Goal: Task Accomplishment & Management: Manage account settings

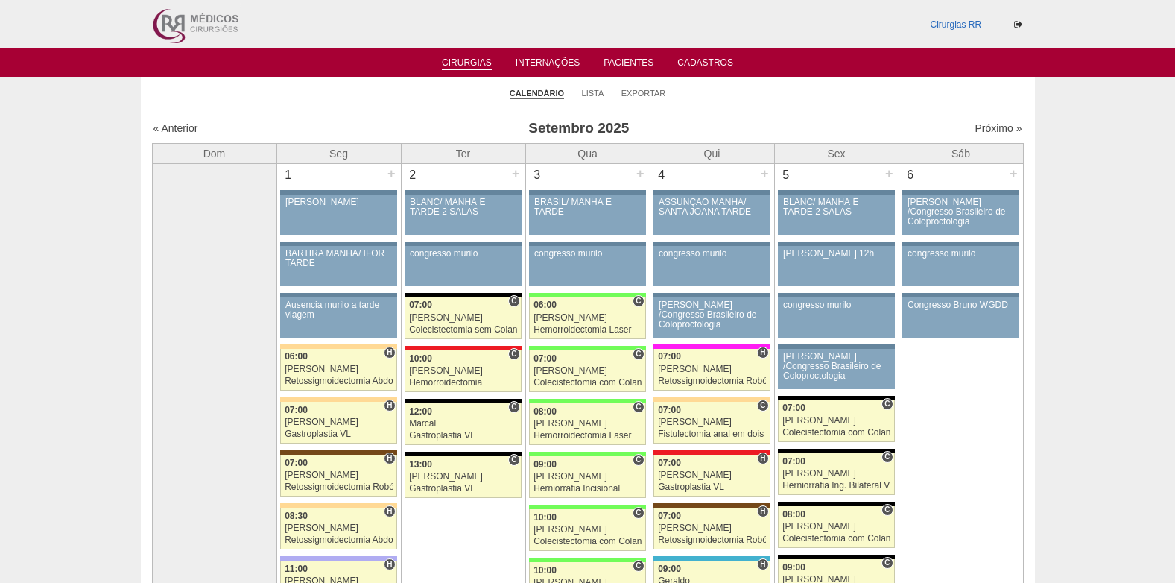
click at [449, 65] on link "Cirurgias" at bounding box center [467, 63] width 50 height 13
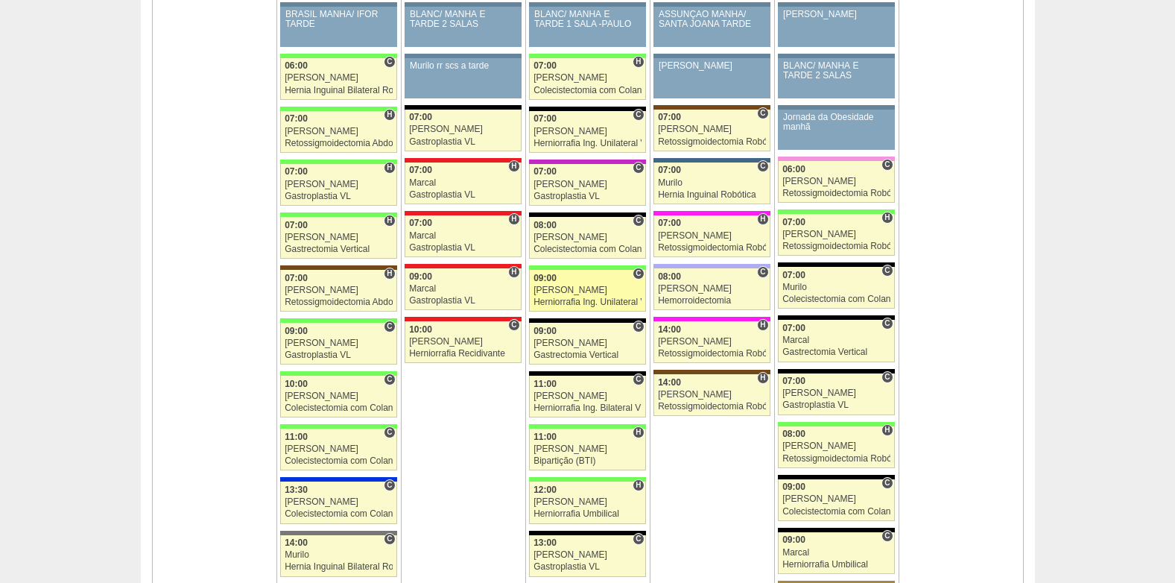
scroll to position [1491, 0]
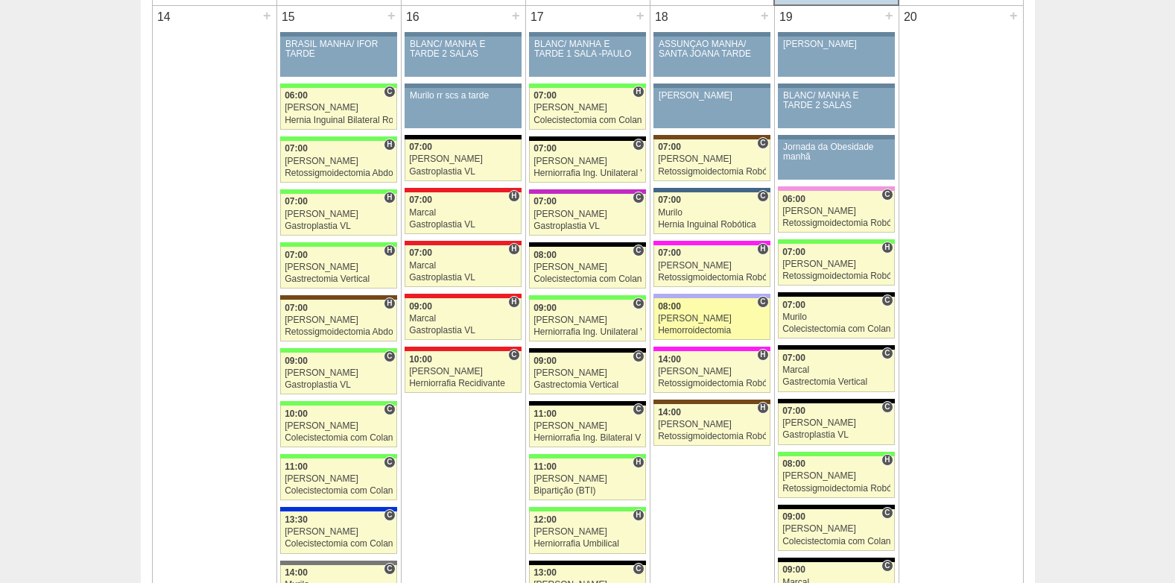
click at [685, 319] on div "[PERSON_NAME]" at bounding box center [712, 319] width 108 height 10
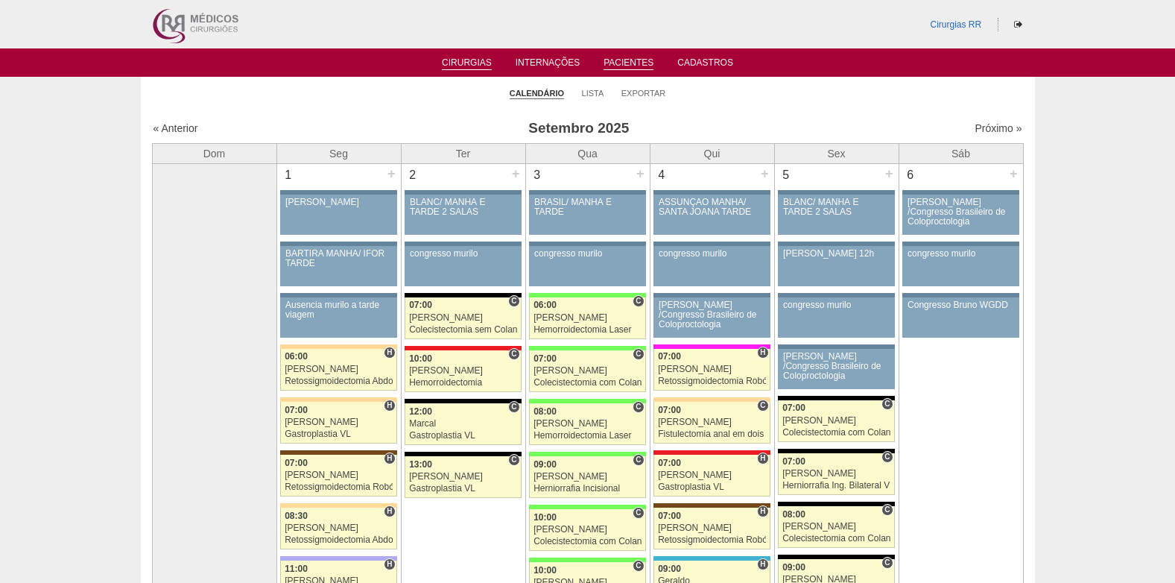
click at [643, 57] on link "Pacientes" at bounding box center [629, 63] width 50 height 13
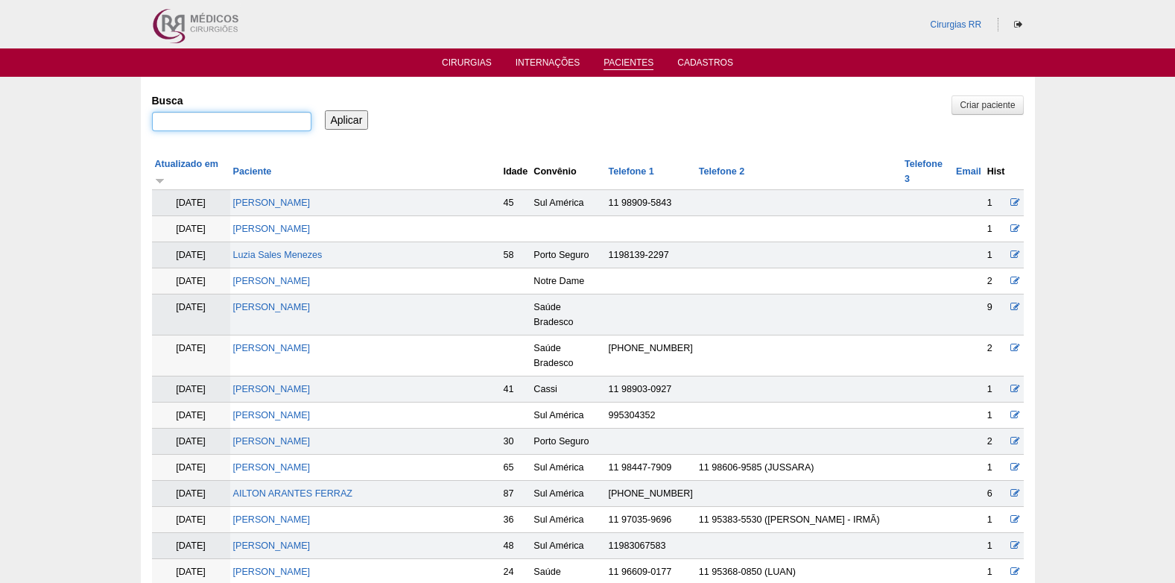
click at [263, 120] on input "Busca" at bounding box center [232, 121] width 160 height 19
type input "[PERSON_NAME]"
click at [345, 122] on input "Aplicar" at bounding box center [347, 119] width 44 height 19
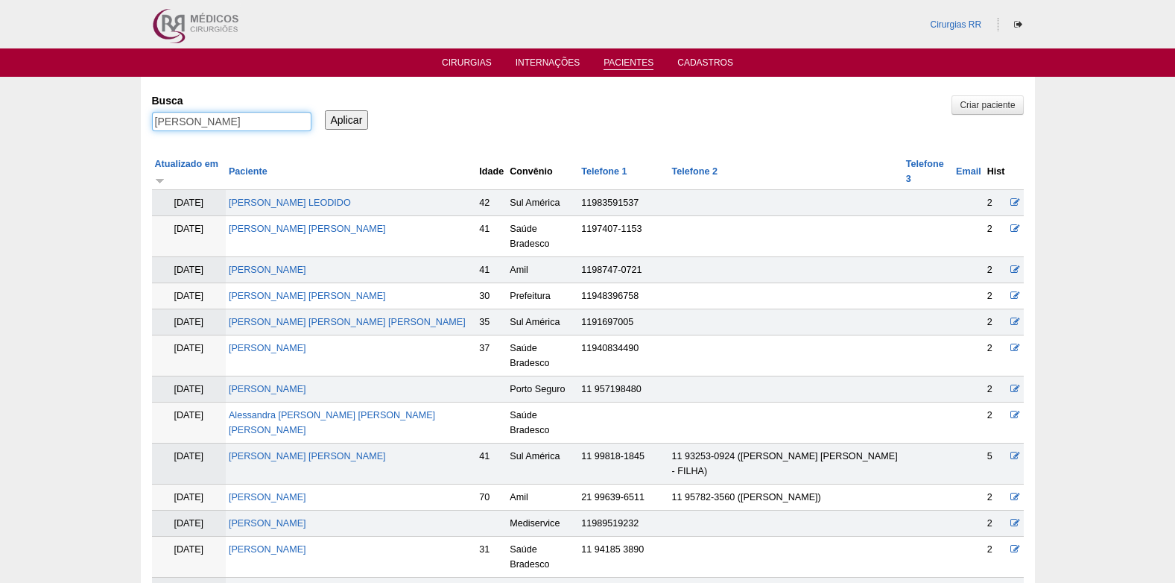
drag, startPoint x: 227, startPoint y: 118, endPoint x: 137, endPoint y: 121, distance: 89.5
paste input "JULIA OLIVEIRA DE BRITO"
type input "JULIA OLIVEIRA DE BRITO"
click at [337, 117] on input "Aplicar" at bounding box center [347, 119] width 44 height 19
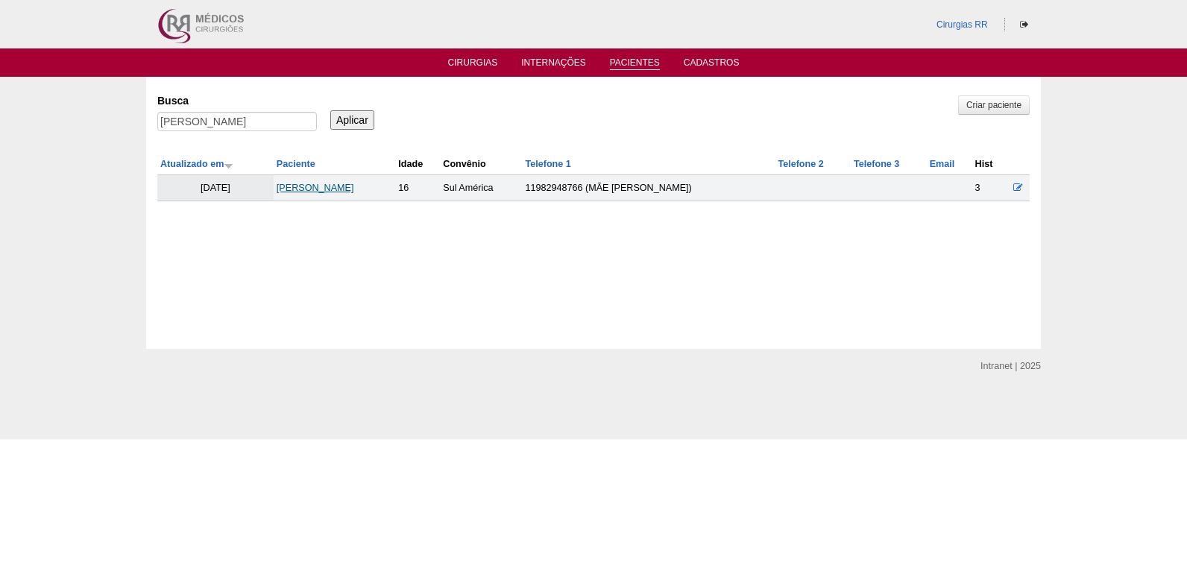
click at [338, 189] on link "JULIA OLIVEIRA DE BRITO" at bounding box center [316, 188] width 78 height 10
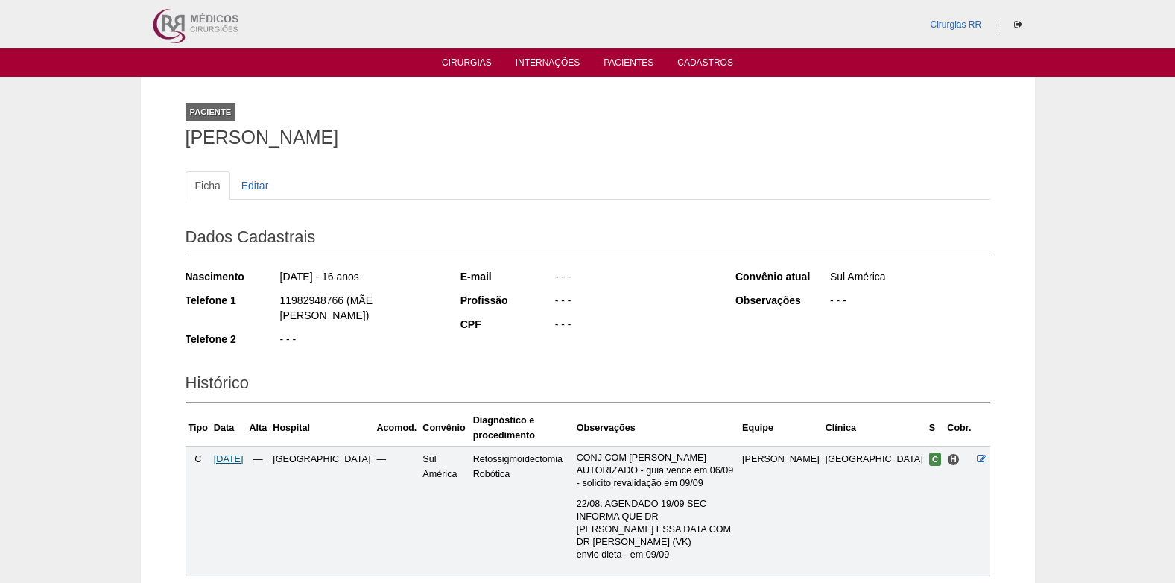
click at [238, 454] on span "19/09/2025" at bounding box center [229, 459] width 30 height 10
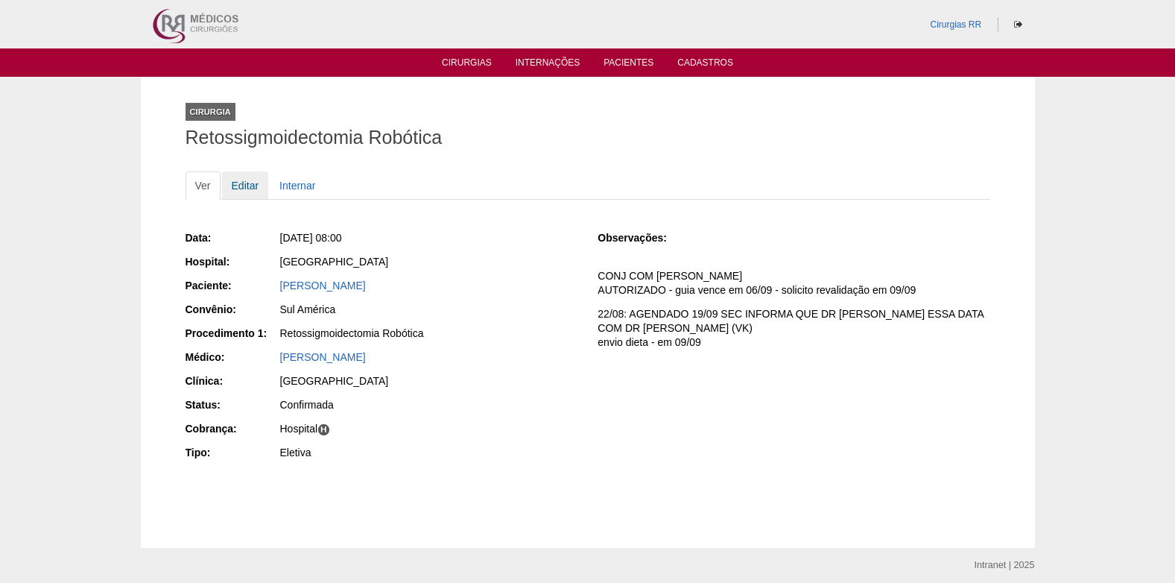
click at [245, 188] on link "Editar" at bounding box center [245, 185] width 47 height 28
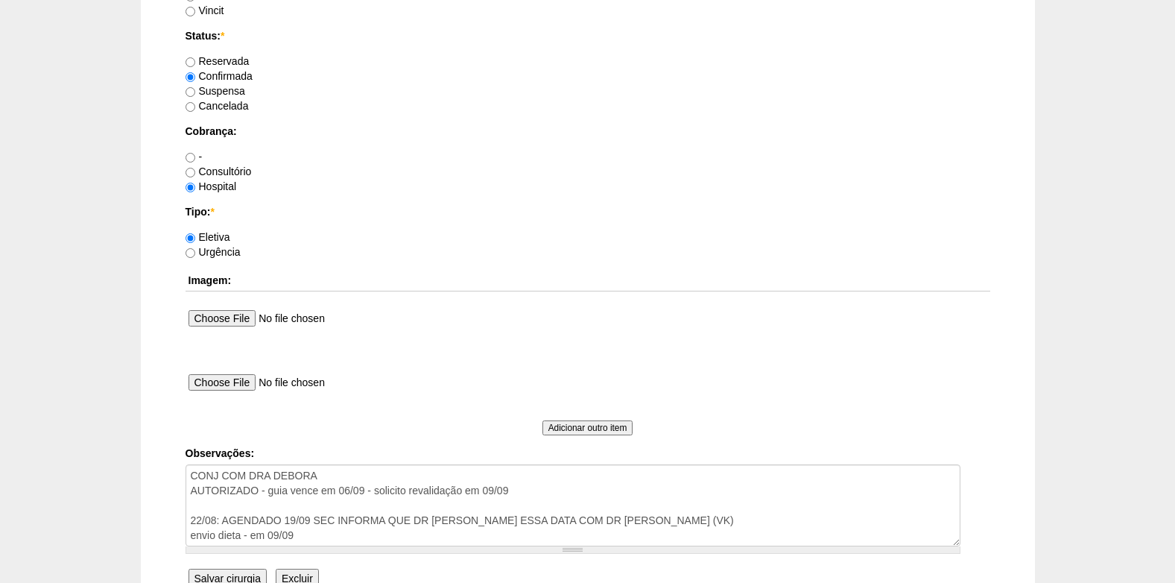
scroll to position [1338, 0]
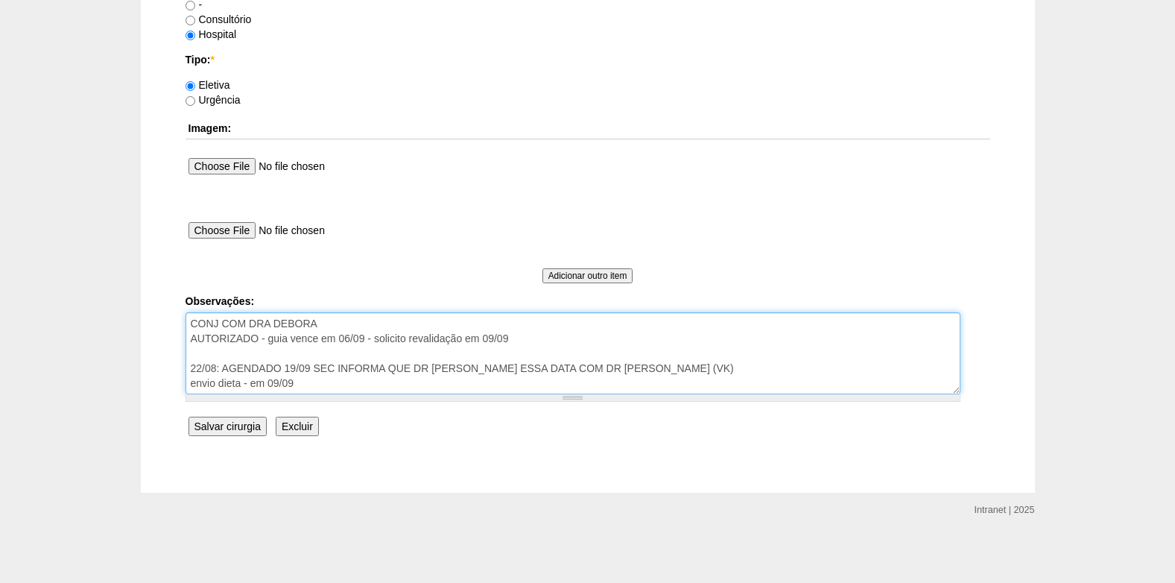
drag, startPoint x: 517, startPoint y: 340, endPoint x: 264, endPoint y: 346, distance: 253.5
click at [264, 346] on textarea "CONJ COM DRA DEBORA AUTORIZADO - guia vence em 06/09 - solicito revalidação em …" at bounding box center [573, 353] width 775 height 82
type textarea "CONJ COM DRA DEBORA AUTORIZADO VENCE 12/10 22/08: AGENDADO 19/09 SEC INFORMA QU…"
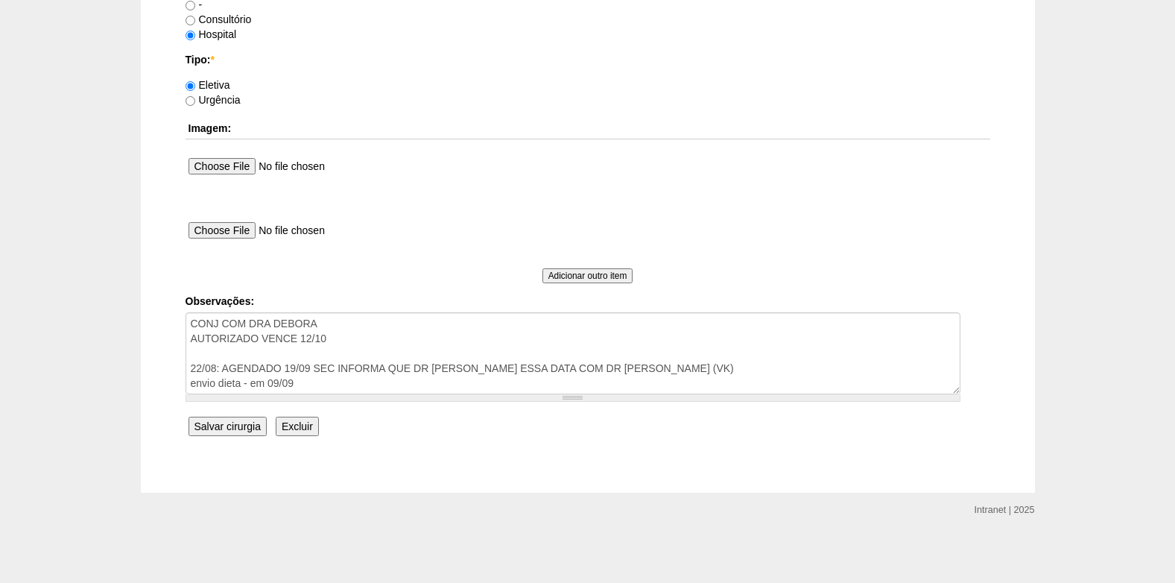
click at [244, 420] on input "Salvar cirurgia" at bounding box center [228, 426] width 78 height 19
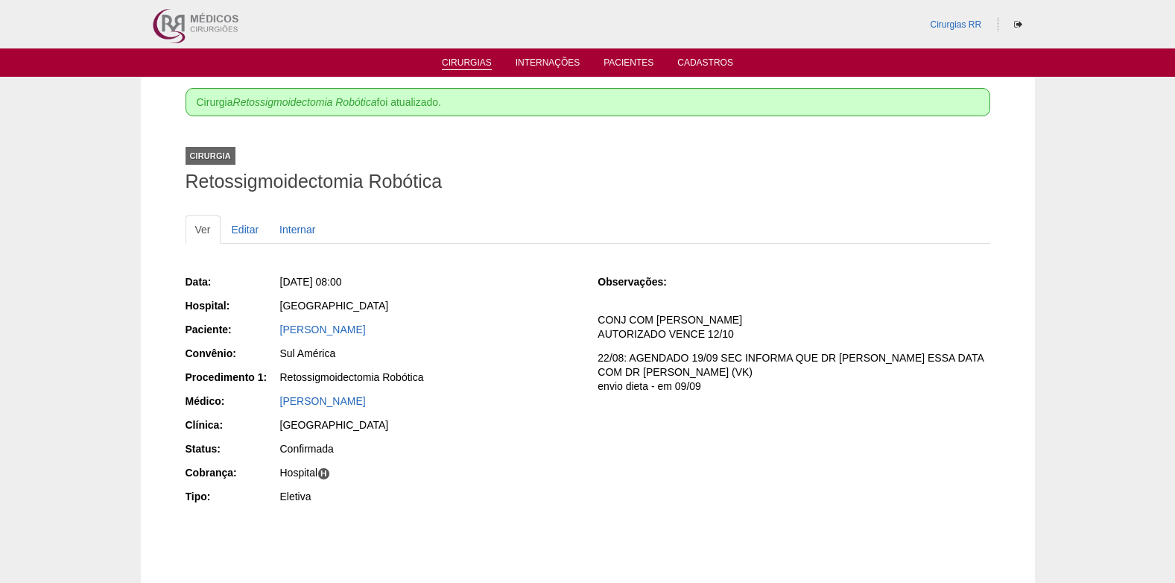
click at [469, 64] on link "Cirurgias" at bounding box center [467, 63] width 50 height 13
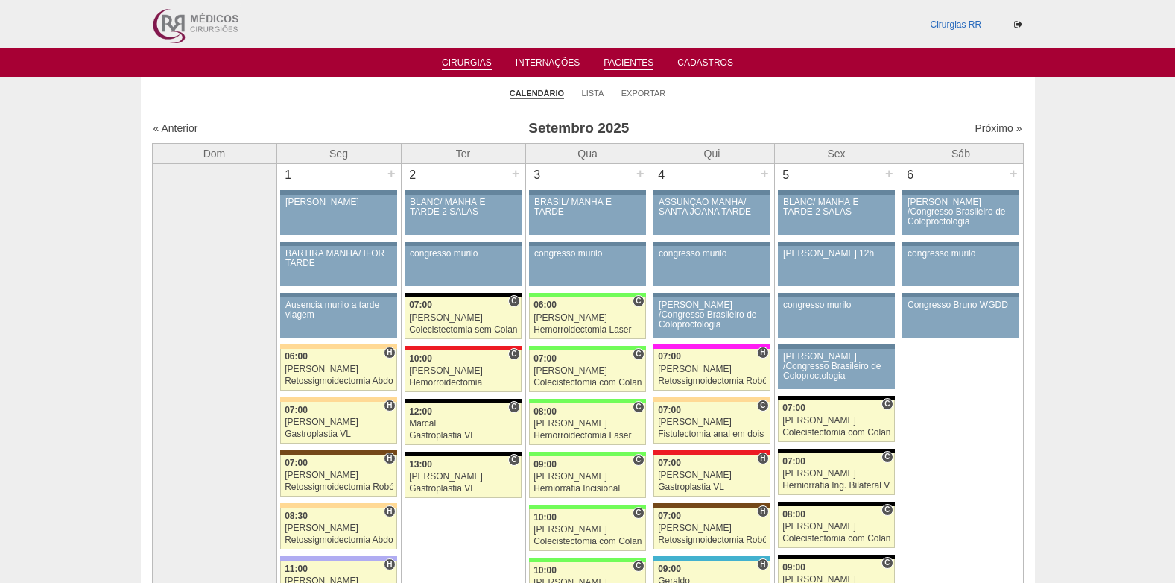
click at [622, 63] on link "Pacientes" at bounding box center [629, 63] width 50 height 13
click at [629, 60] on link "Pacientes" at bounding box center [629, 63] width 50 height 13
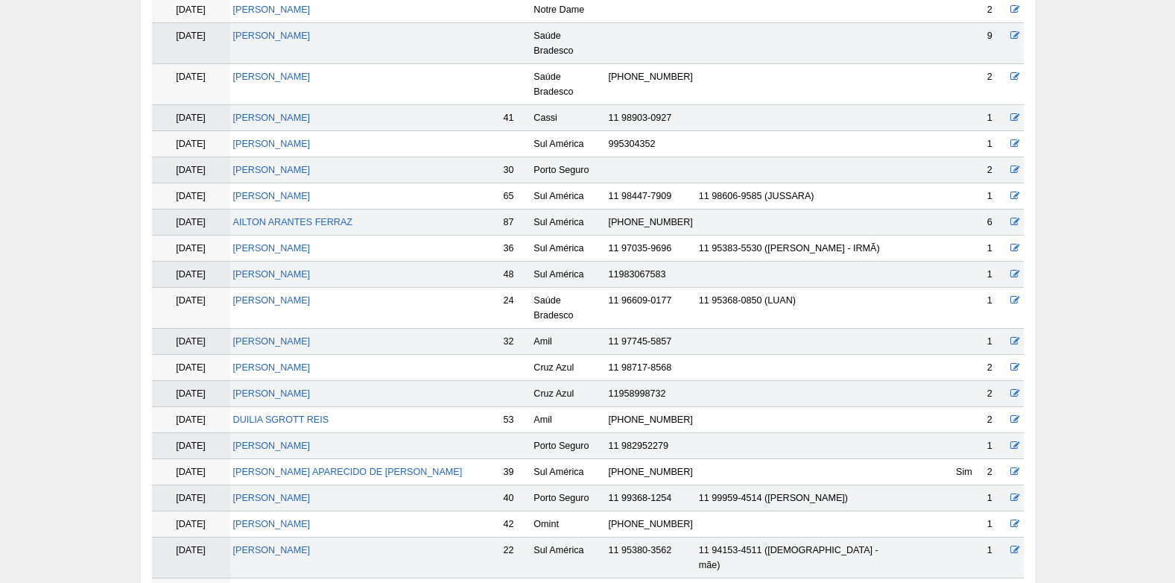
scroll to position [298, 0]
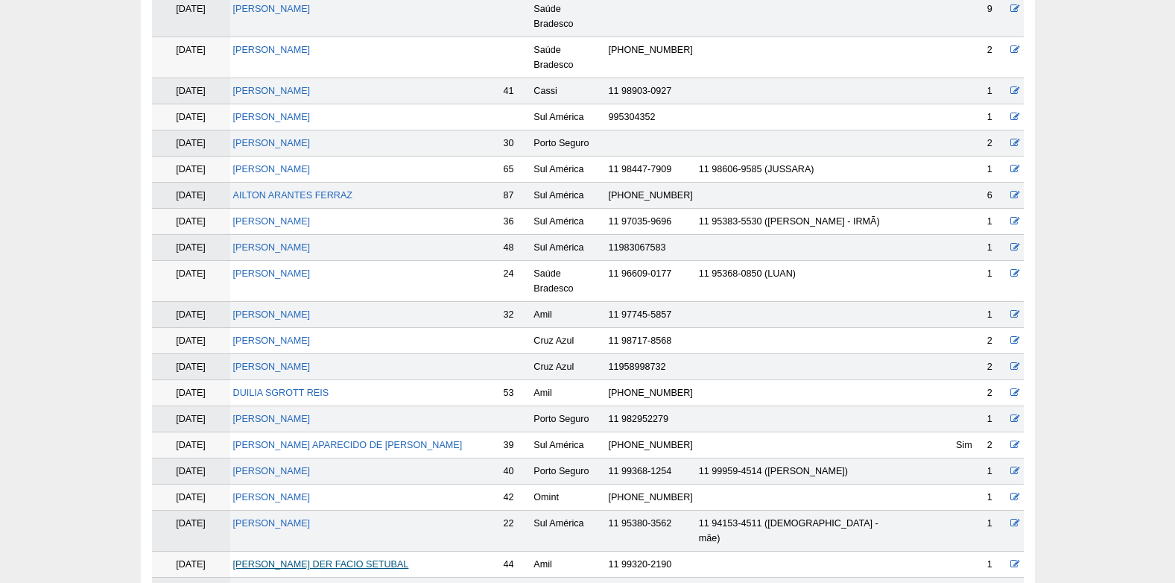
click at [297, 559] on link "ALEXANDRE DER FACIO SETUBAL" at bounding box center [321, 564] width 176 height 10
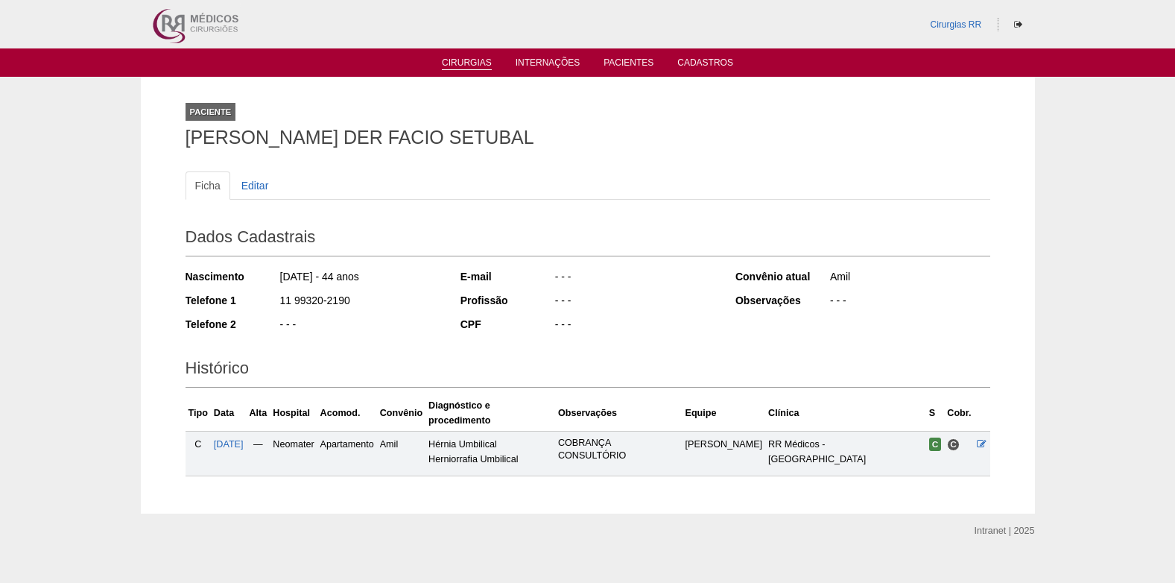
click at [458, 65] on link "Cirurgias" at bounding box center [467, 63] width 50 height 13
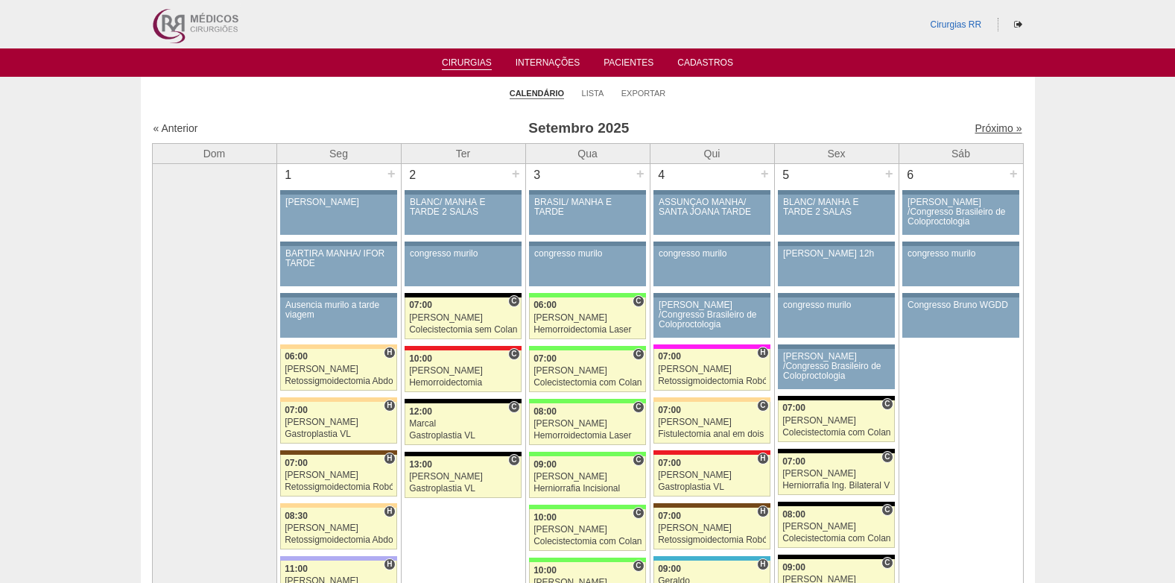
click at [979, 128] on link "Próximo »" at bounding box center [998, 128] width 47 height 12
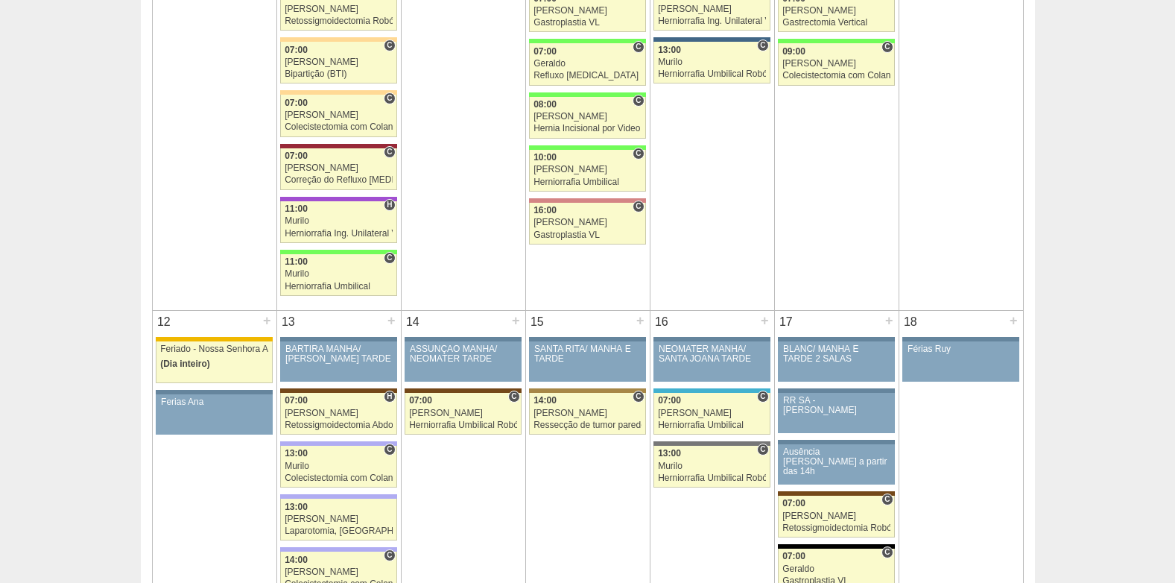
scroll to position [969, 0]
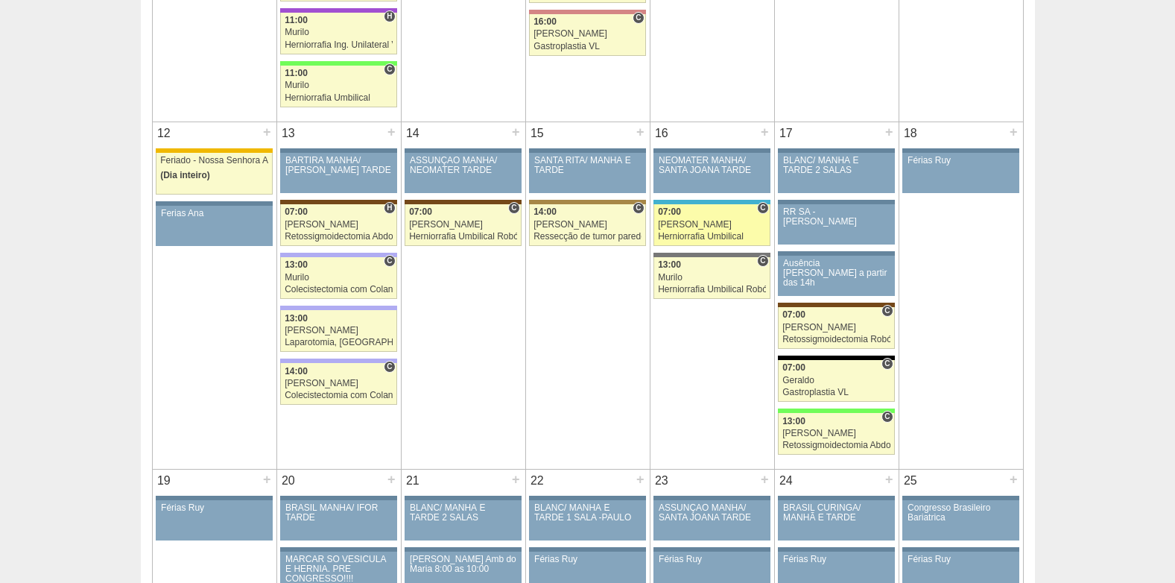
click at [696, 233] on div "Herniorrafia Umbilical" at bounding box center [712, 237] width 108 height 10
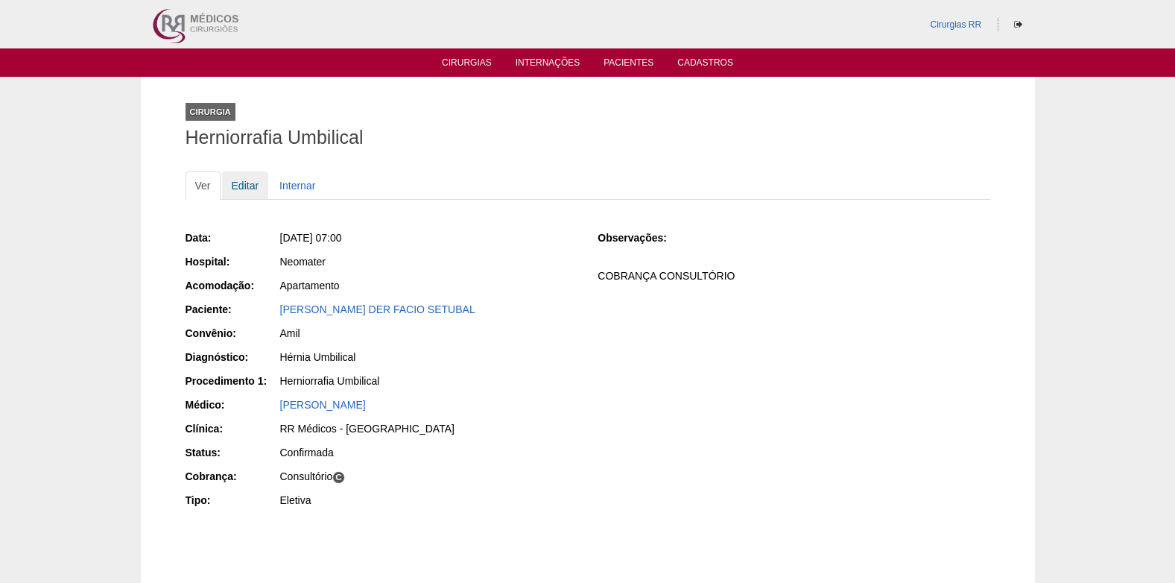
click at [244, 184] on link "Editar" at bounding box center [245, 185] width 47 height 28
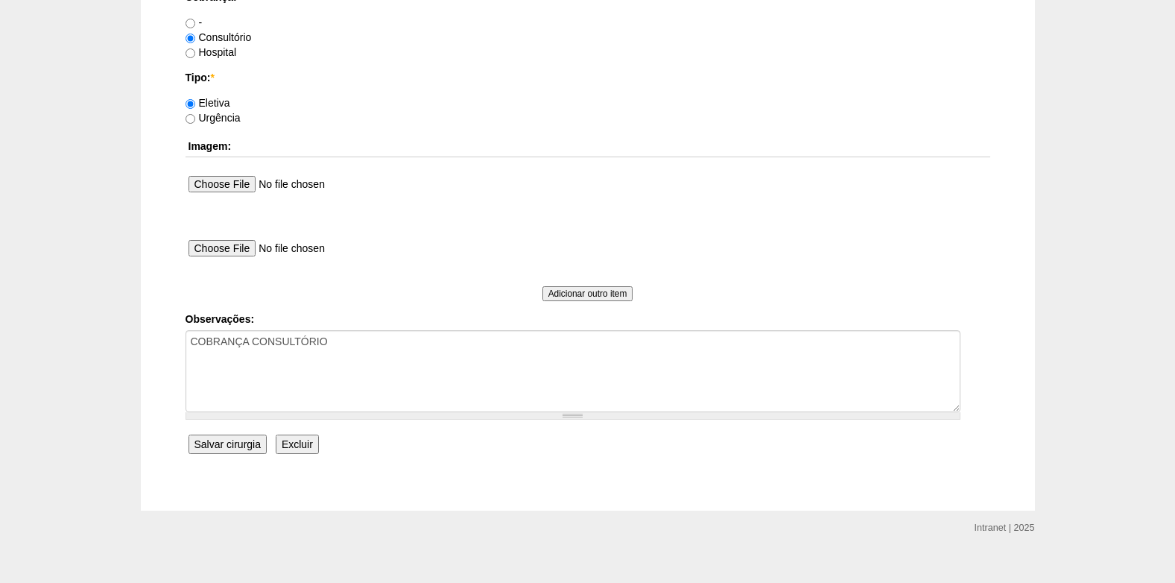
scroll to position [1338, 0]
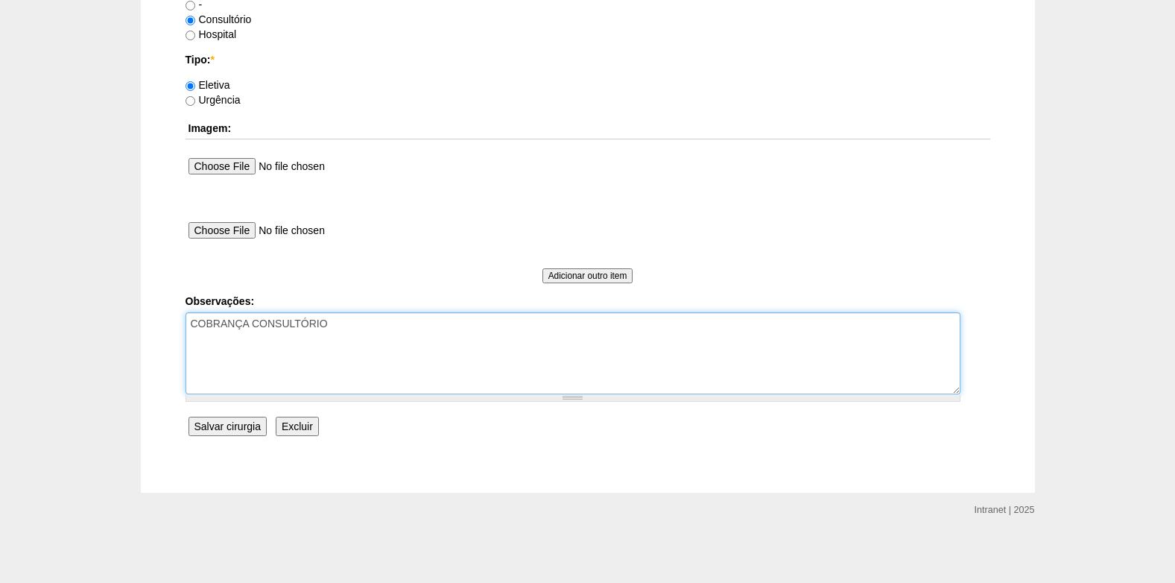
click at [365, 334] on textarea "COBRANÇA CONSULTÓRIO" at bounding box center [573, 353] width 775 height 82
type textarea "COBRANÇA CONSULTÓRIO AUTORIZADO"
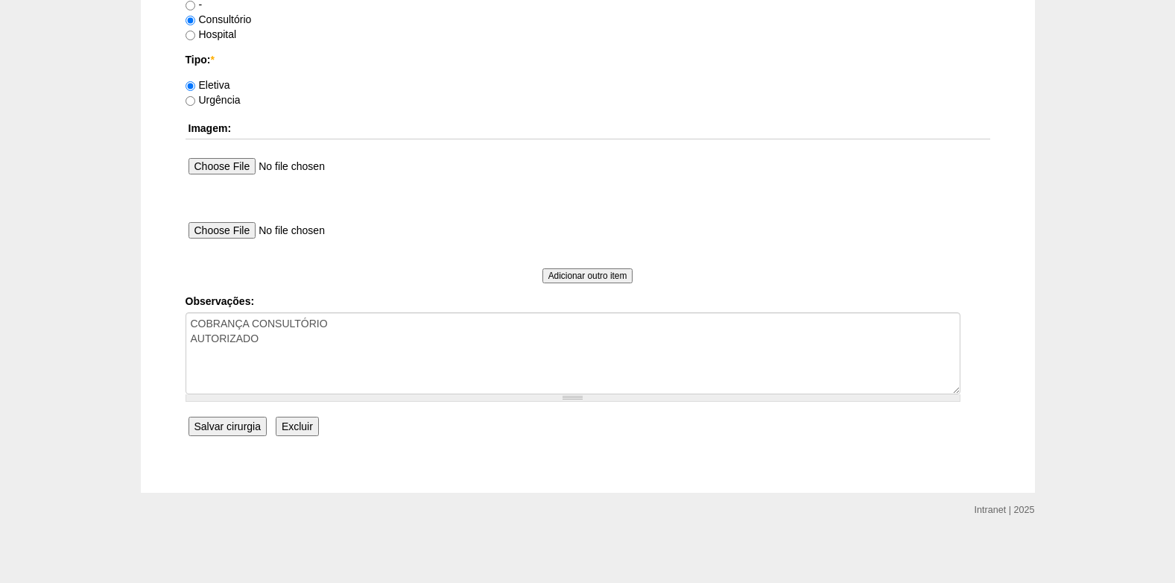
click at [241, 425] on input "Salvar cirurgia" at bounding box center [228, 426] width 78 height 19
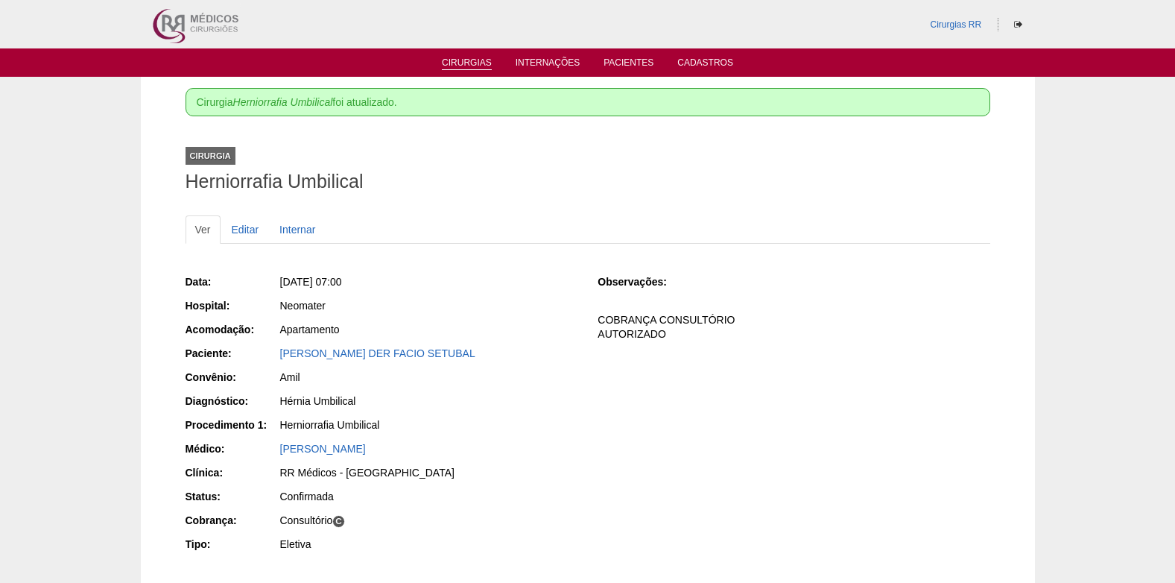
click at [479, 60] on link "Cirurgias" at bounding box center [467, 63] width 50 height 13
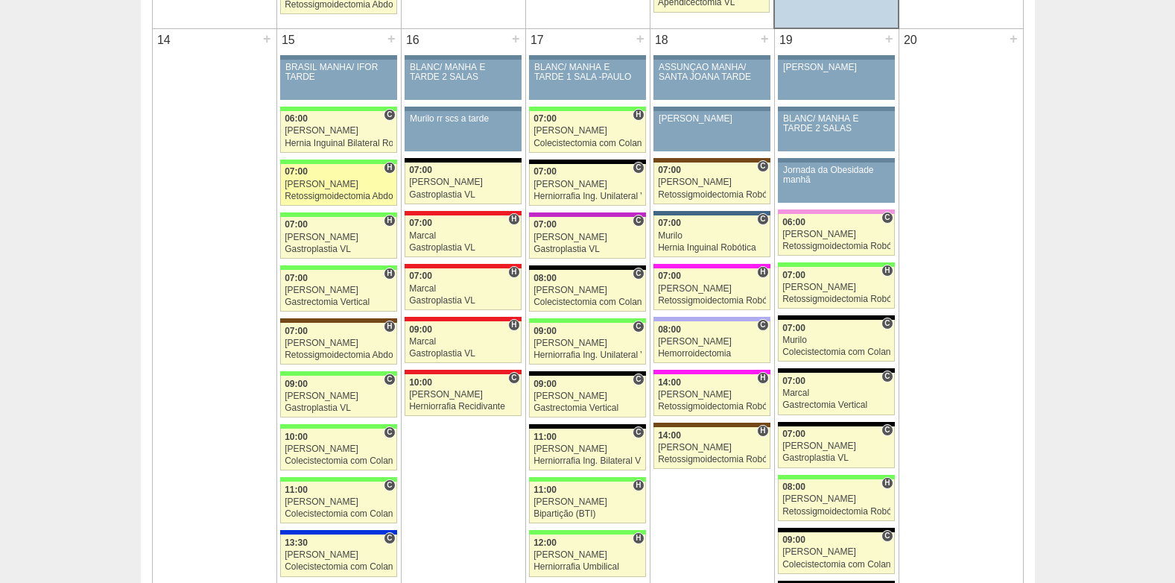
scroll to position [1491, 0]
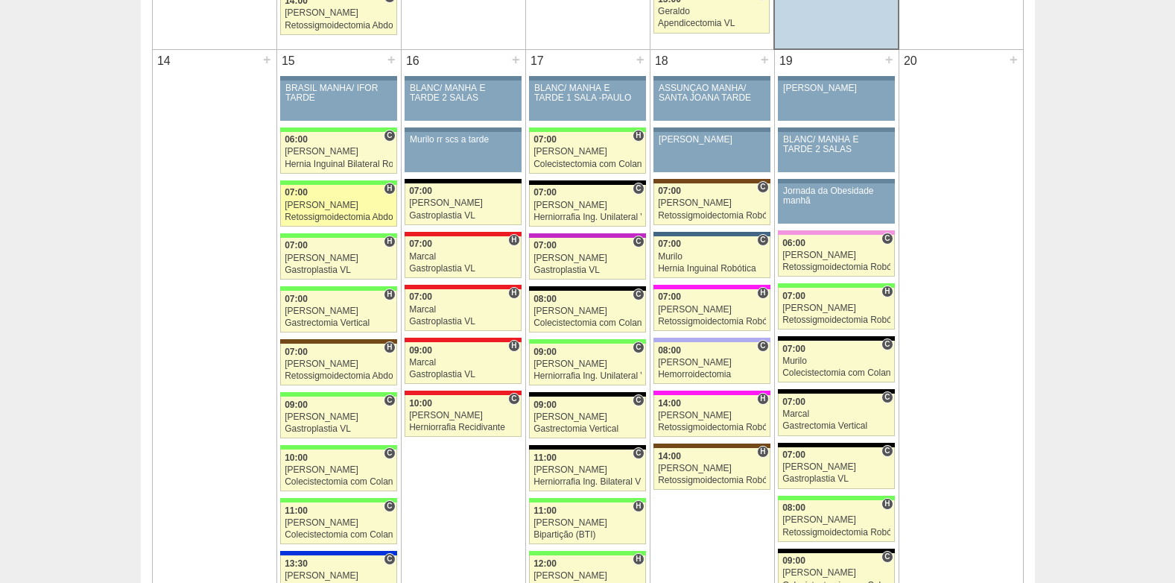
click at [333, 193] on div "07:00" at bounding box center [339, 193] width 108 height 10
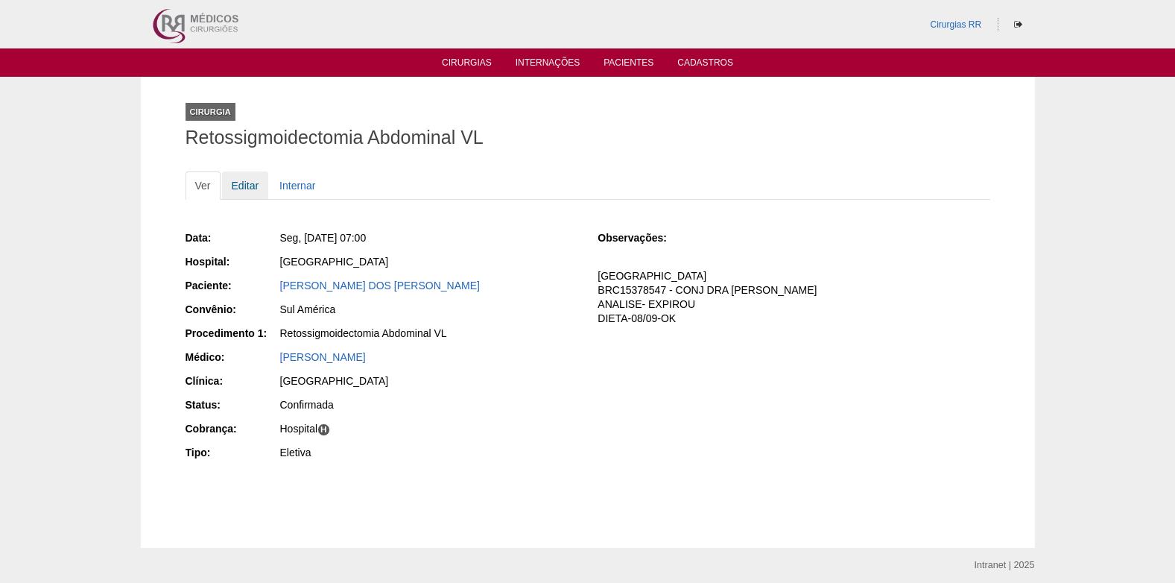
click at [247, 186] on link "Editar" at bounding box center [245, 185] width 47 height 28
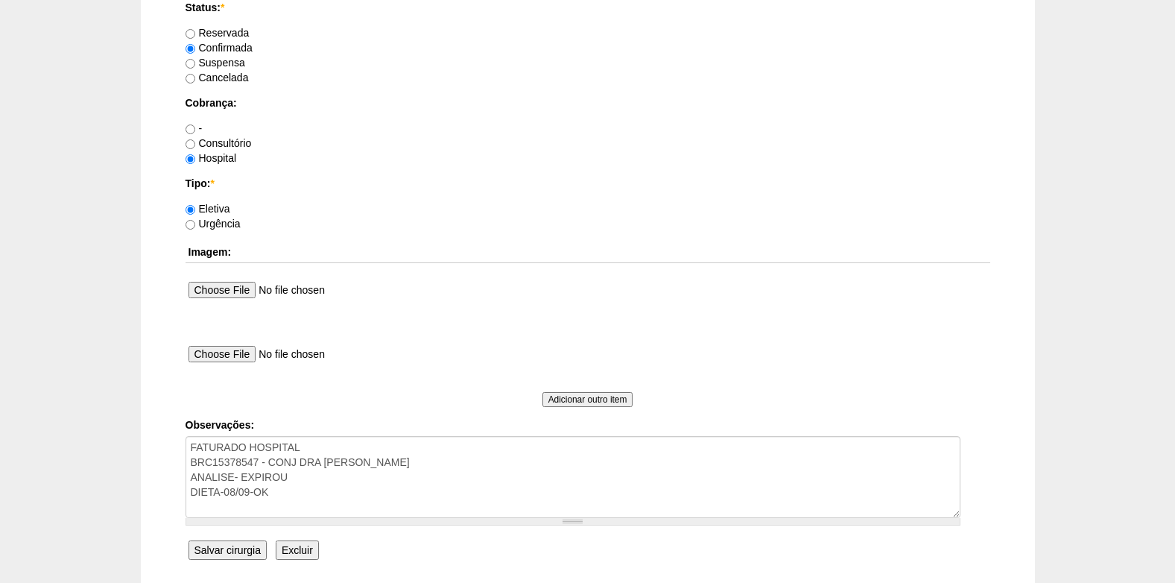
scroll to position [1338, 0]
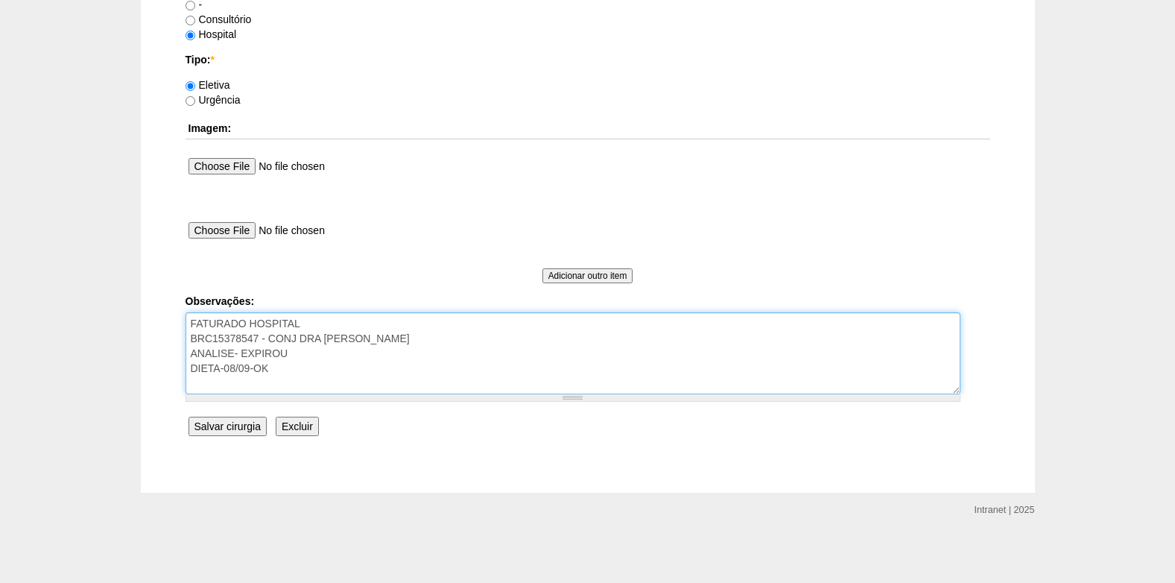
click at [306, 364] on textarea "FATURADO HOSPITAL BRC15378547 - CONJ DRA [PERSON_NAME] ANALISE- EXPIROU DIETA-0…" at bounding box center [573, 353] width 775 height 82
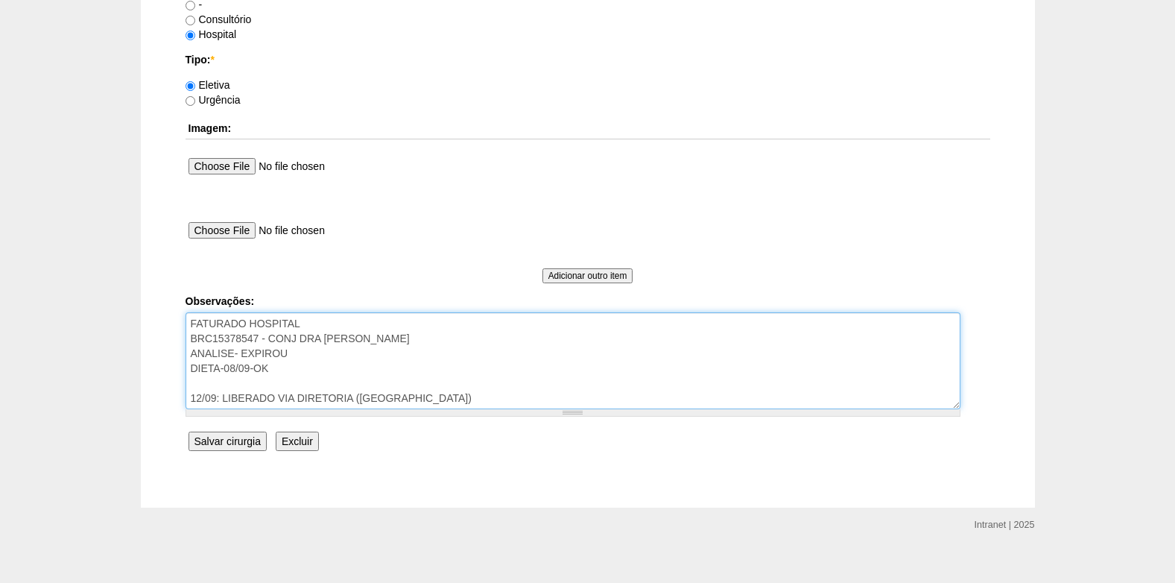
click at [189, 355] on textarea "FATURADO HOSPITAL BRC15378547 - CONJ DRA [PERSON_NAME] ANALISE- EXPIROU DIETA-0…" at bounding box center [573, 360] width 775 height 97
click at [464, 358] on textarea "FATURADO HOSPITAL BRC15378547 - CONJ DRA CLAUDIA ANALISE- EXPIROU DIETA-08/09-OK" at bounding box center [573, 360] width 775 height 97
type textarea "FATURADO HOSPITAL BRC15378547 - CONJ DRA CLAUDIA AUTORIZADO- VOLTOU PARA ANALIS…"
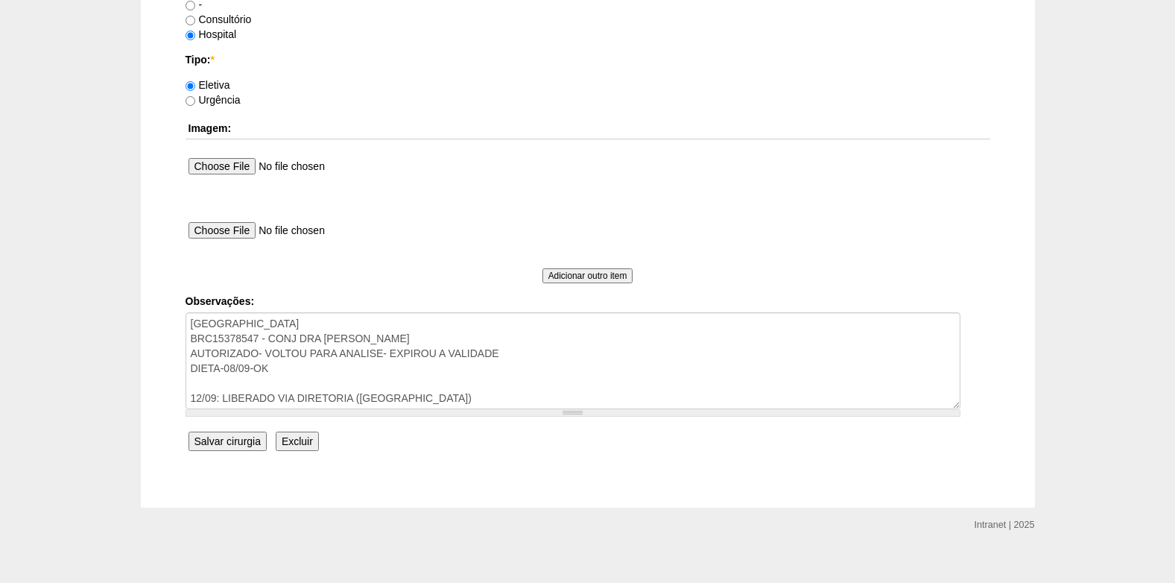
click at [234, 440] on input "Salvar cirurgia" at bounding box center [228, 441] width 78 height 19
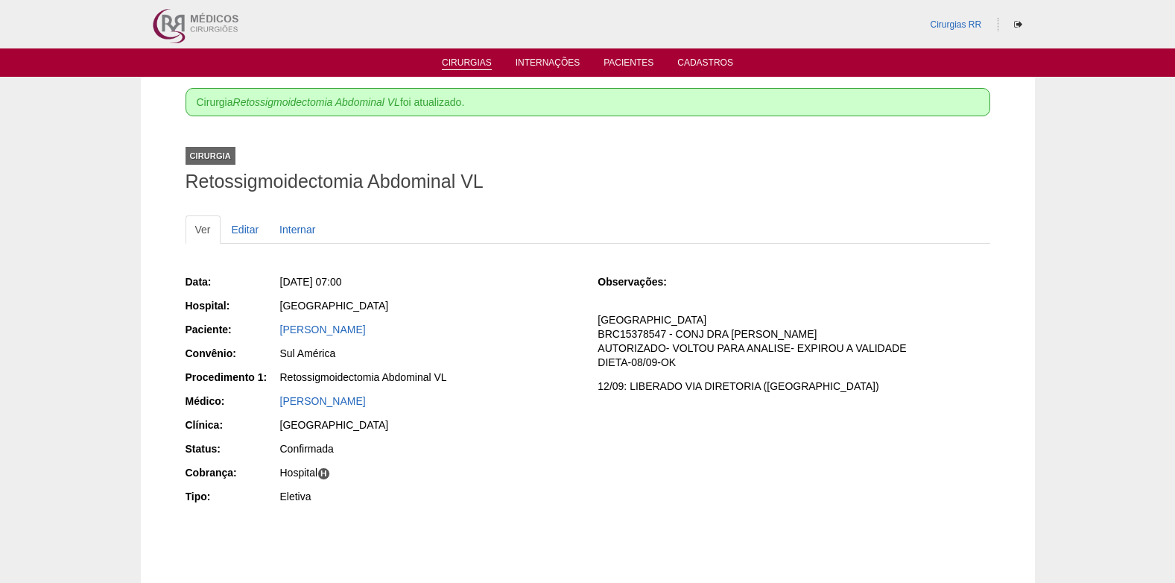
click at [465, 59] on link "Cirurgias" at bounding box center [467, 63] width 50 height 13
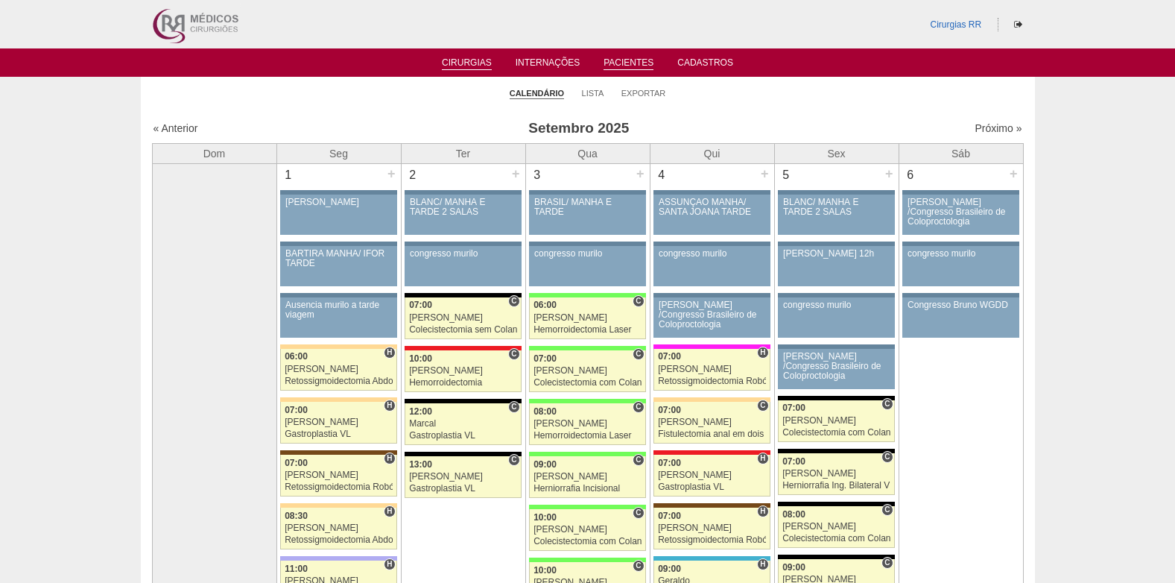
click at [642, 62] on link "Pacientes" at bounding box center [629, 63] width 50 height 13
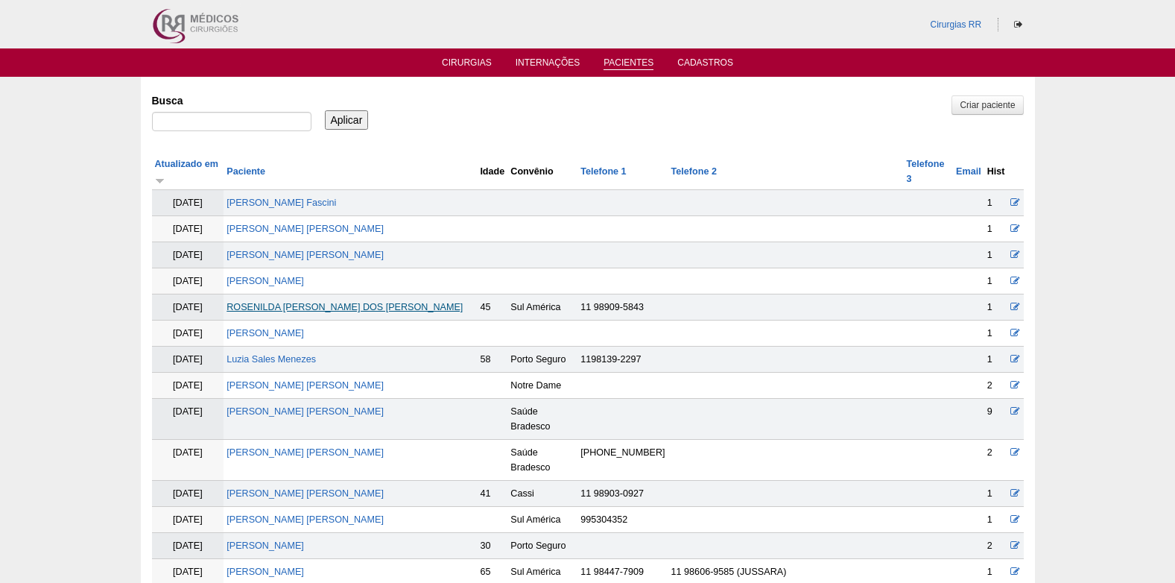
click at [294, 302] on link "[PERSON_NAME]" at bounding box center [345, 307] width 236 height 10
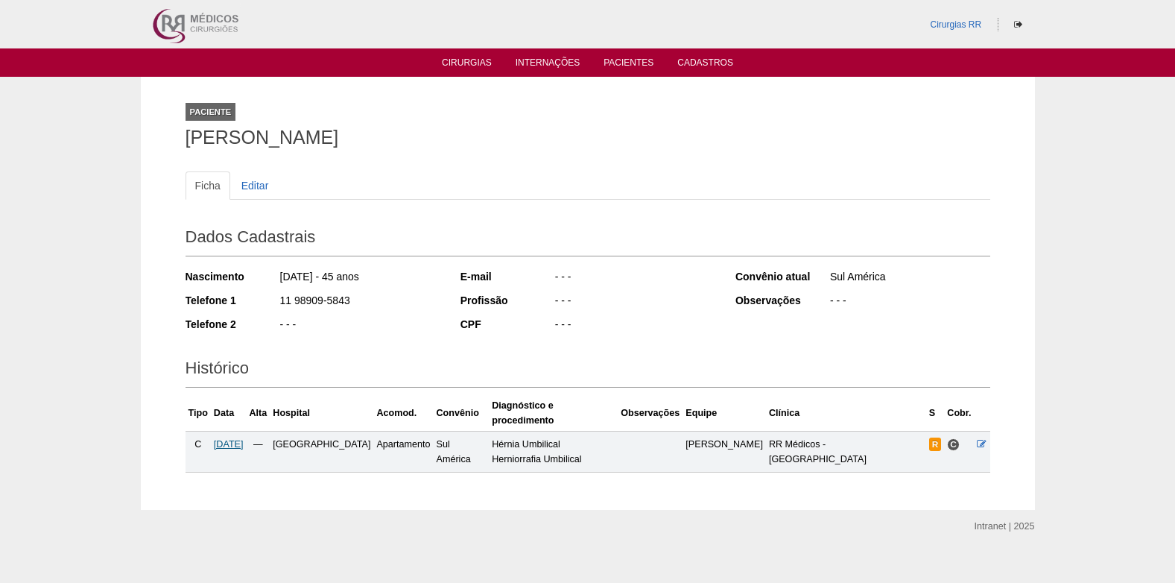
click at [244, 439] on span "[DATE]" at bounding box center [229, 444] width 30 height 10
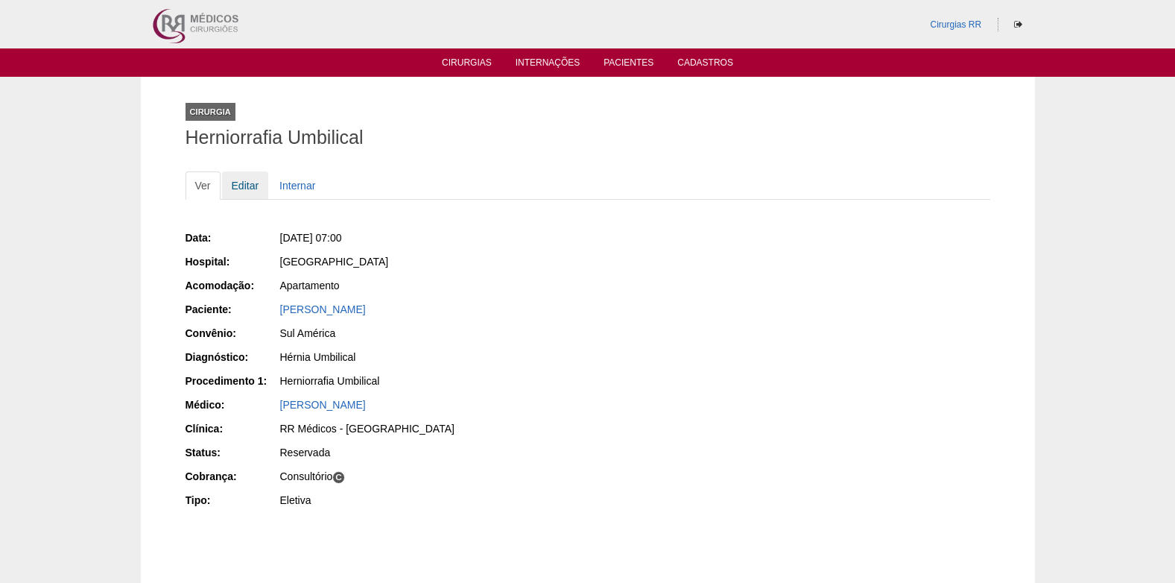
click at [247, 184] on link "Editar" at bounding box center [245, 185] width 47 height 28
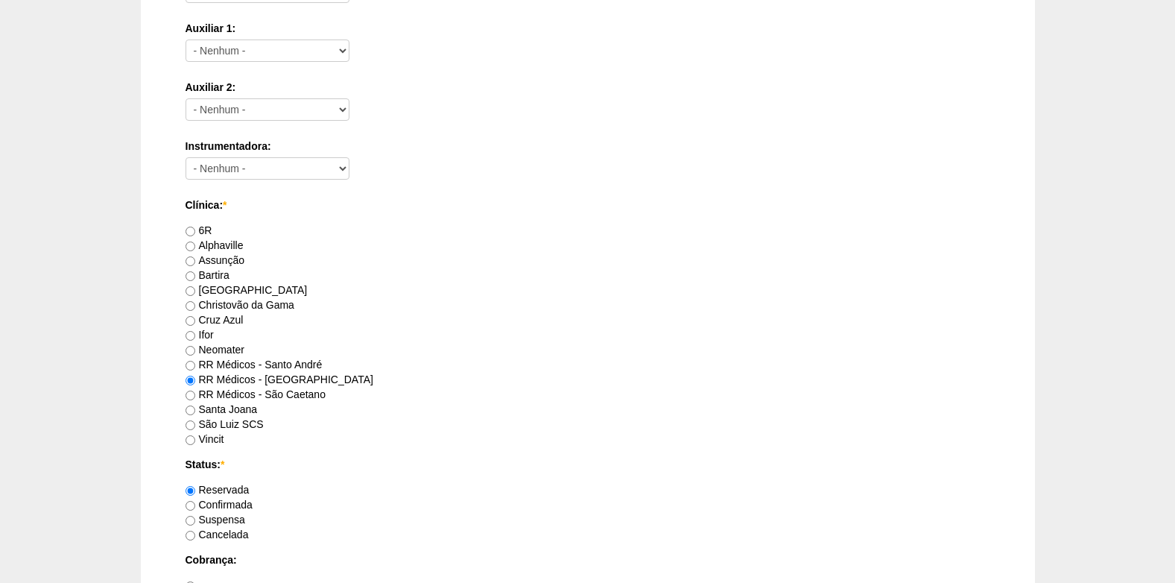
scroll to position [894, 0]
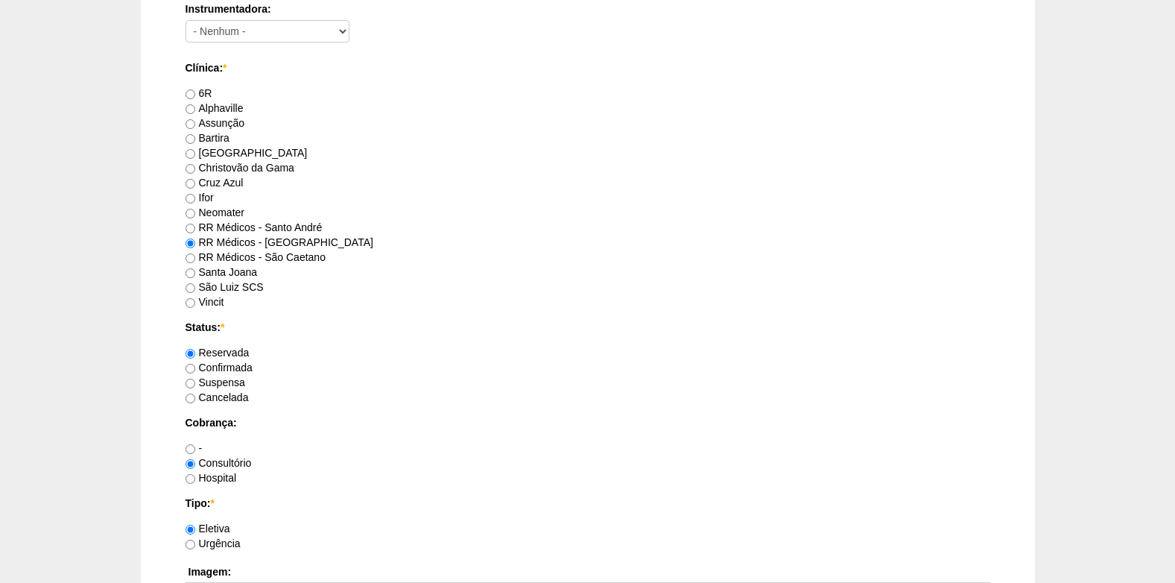
click at [195, 367] on label "Confirmada" at bounding box center [219, 367] width 67 height 12
click at [195, 367] on input "Confirmada" at bounding box center [191, 369] width 10 height 10
radio input "true"
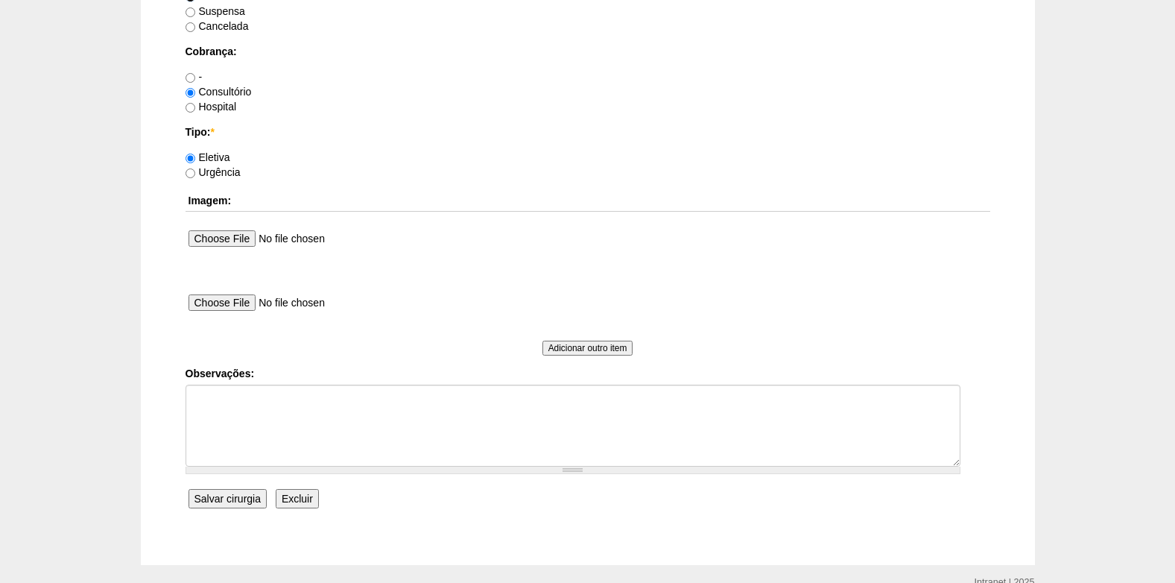
scroll to position [1267, 0]
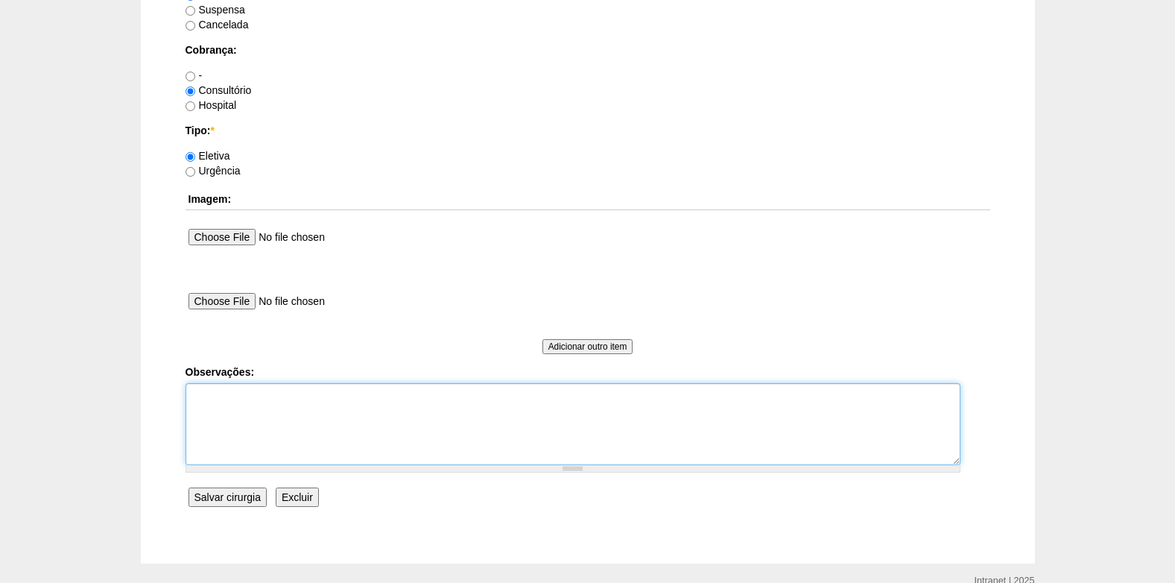
click at [231, 420] on textarea "Observações:" at bounding box center [573, 424] width 775 height 82
type textarea "c"
type textarea "COBRANÇA CONSULTÓRIO"
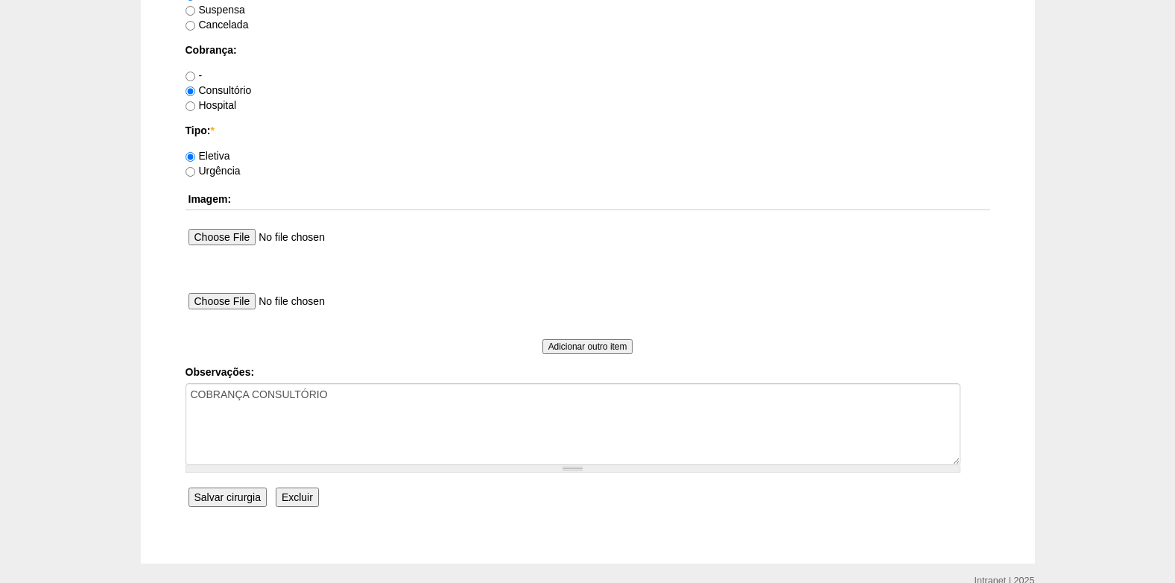
click at [223, 490] on input "Salvar cirurgia" at bounding box center [228, 496] width 78 height 19
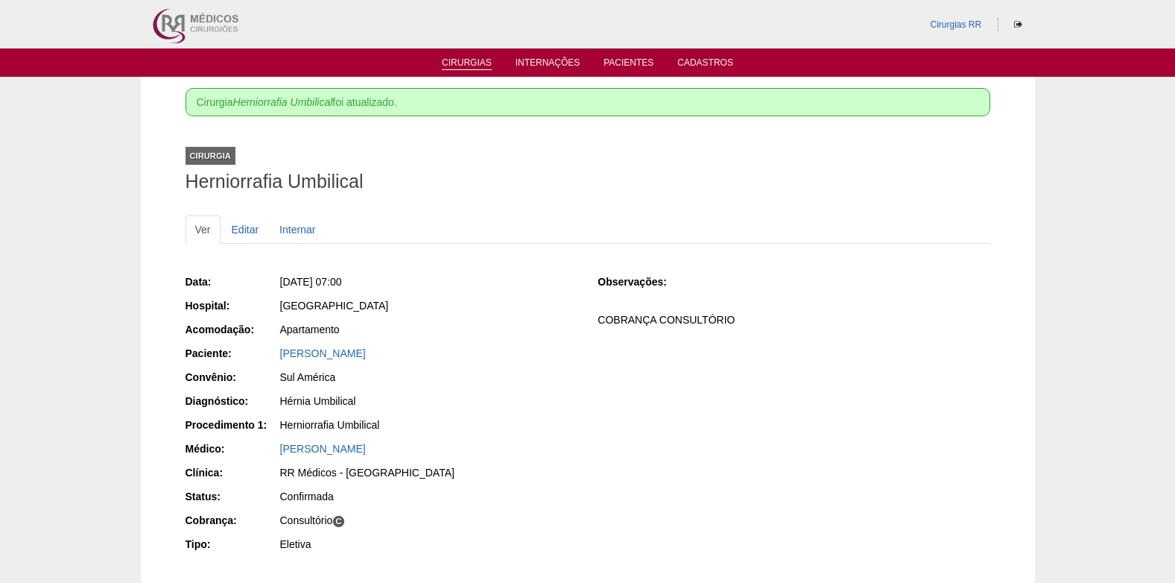
click at [476, 63] on link "Cirurgias" at bounding box center [467, 63] width 50 height 13
